Goal: Task Accomplishment & Management: Manage account settings

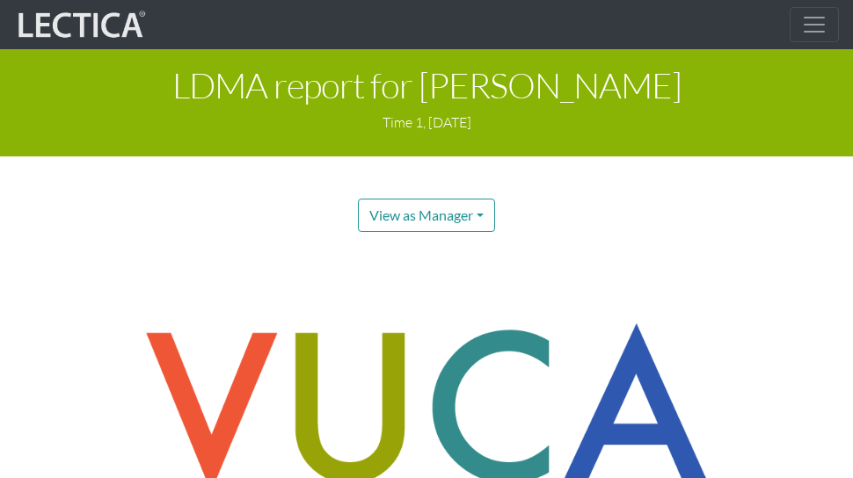
scroll to position [3986, 0]
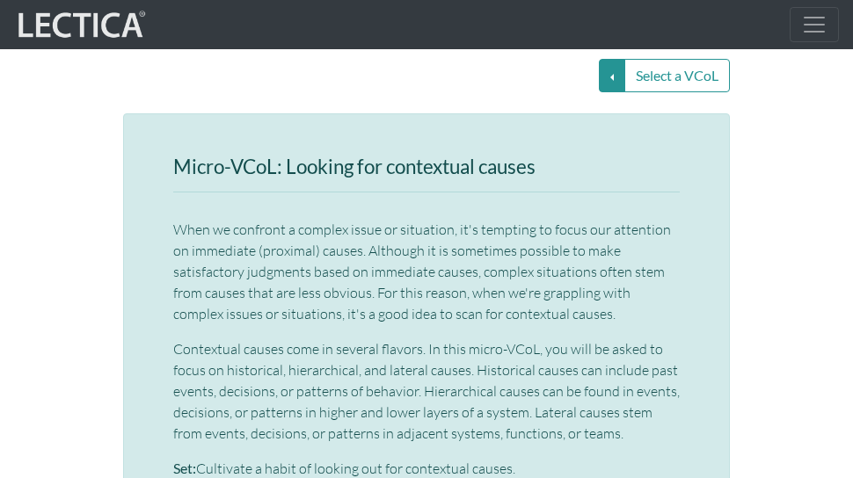
click at [819, 25] on span "Toggle navigation" at bounding box center [814, 24] width 26 height 26
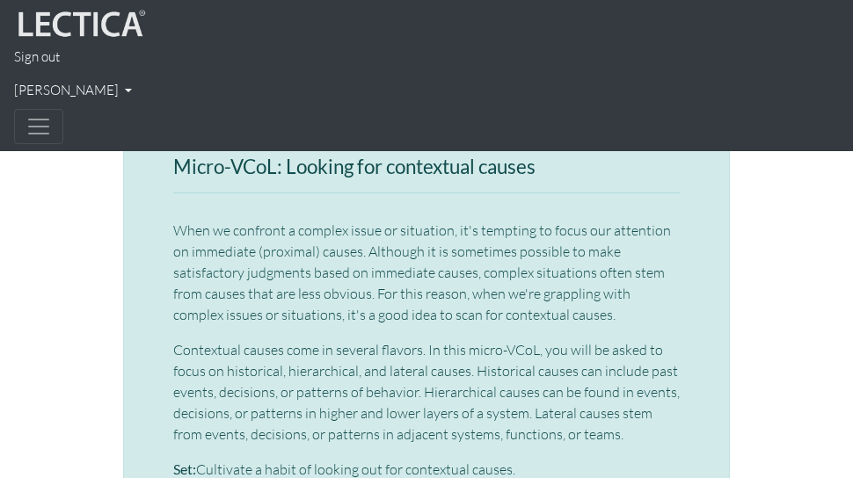
scroll to position [4087, 0]
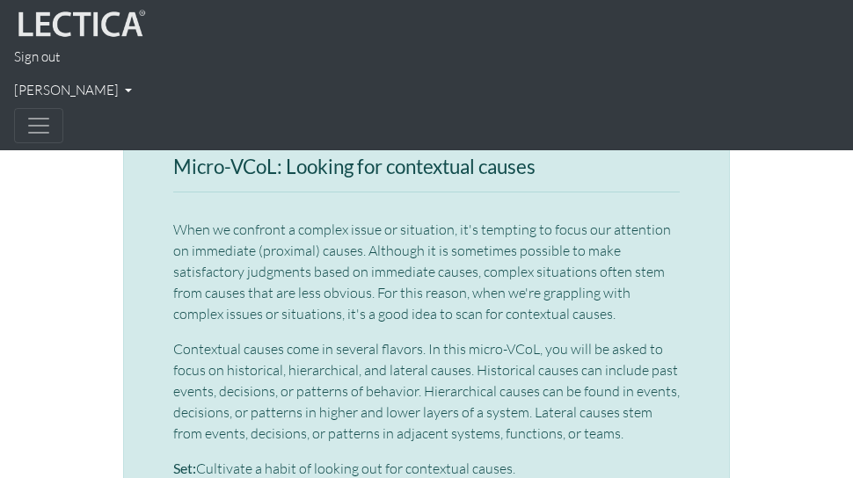
click at [62, 84] on link "[PERSON_NAME]" at bounding box center [426, 91] width 825 height 34
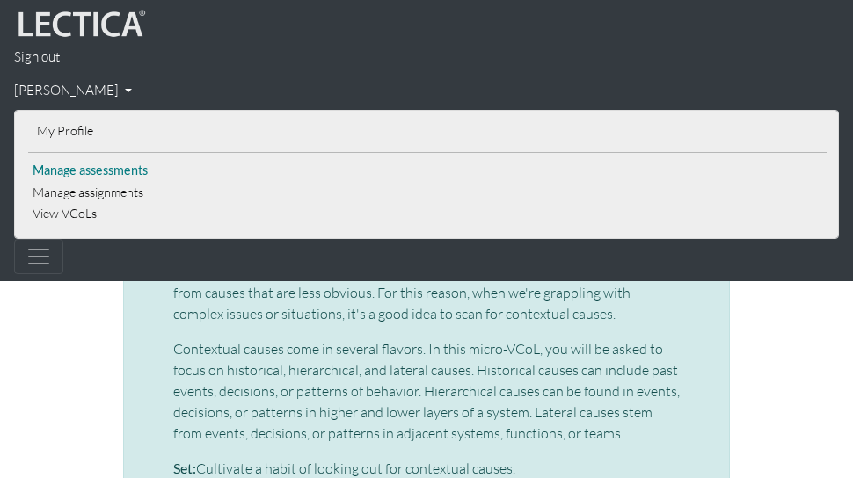
click at [127, 174] on link "Manage assessments" at bounding box center [427, 171] width 798 height 22
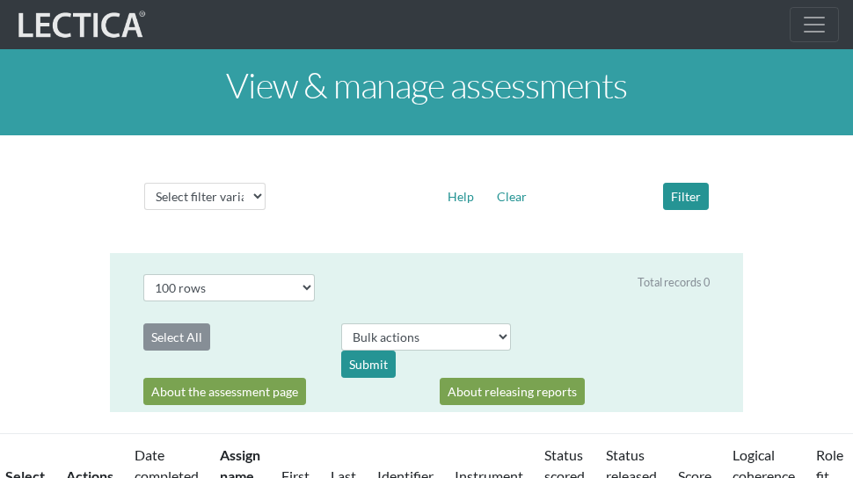
select select "100"
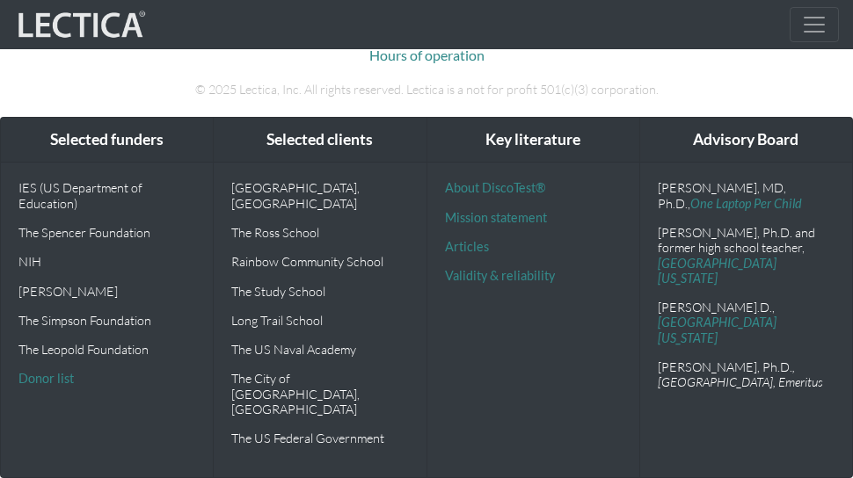
scroll to position [3247, 0]
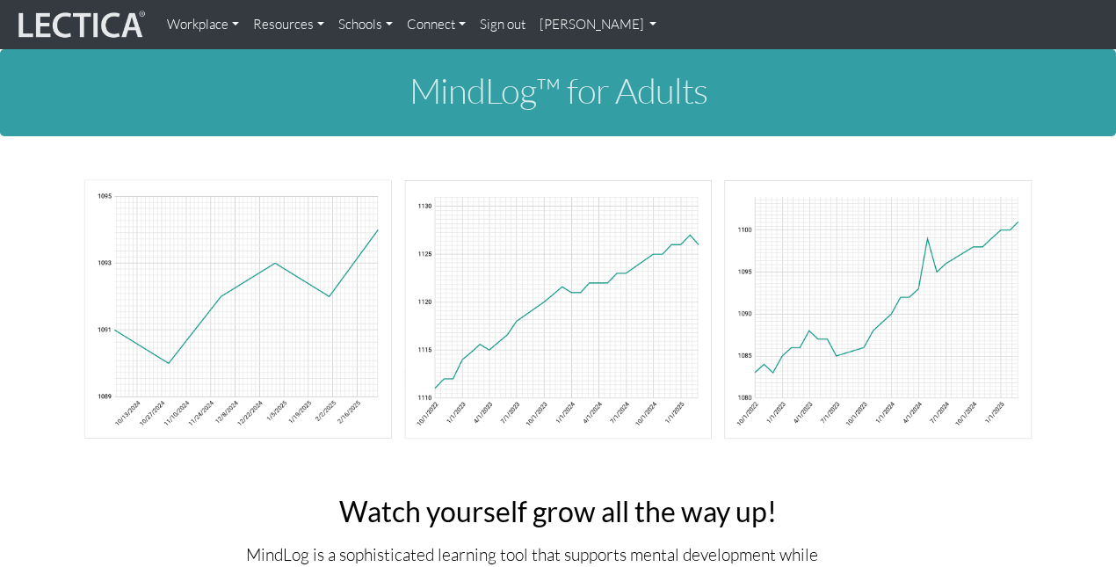
click at [369, 120] on div "MindLog™ for Adults" at bounding box center [558, 92] width 1116 height 87
